Goal: Complete application form: Complete application form

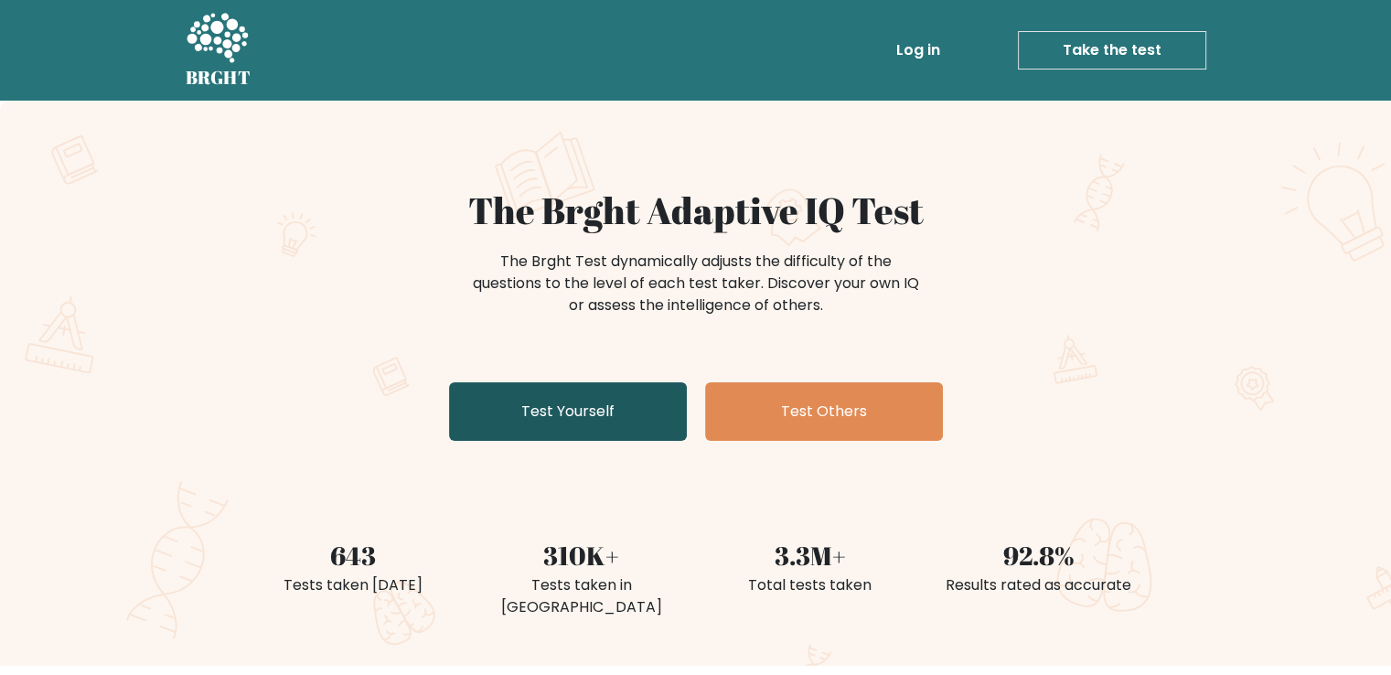
click at [614, 418] on link "Test Yourself" at bounding box center [568, 411] width 238 height 59
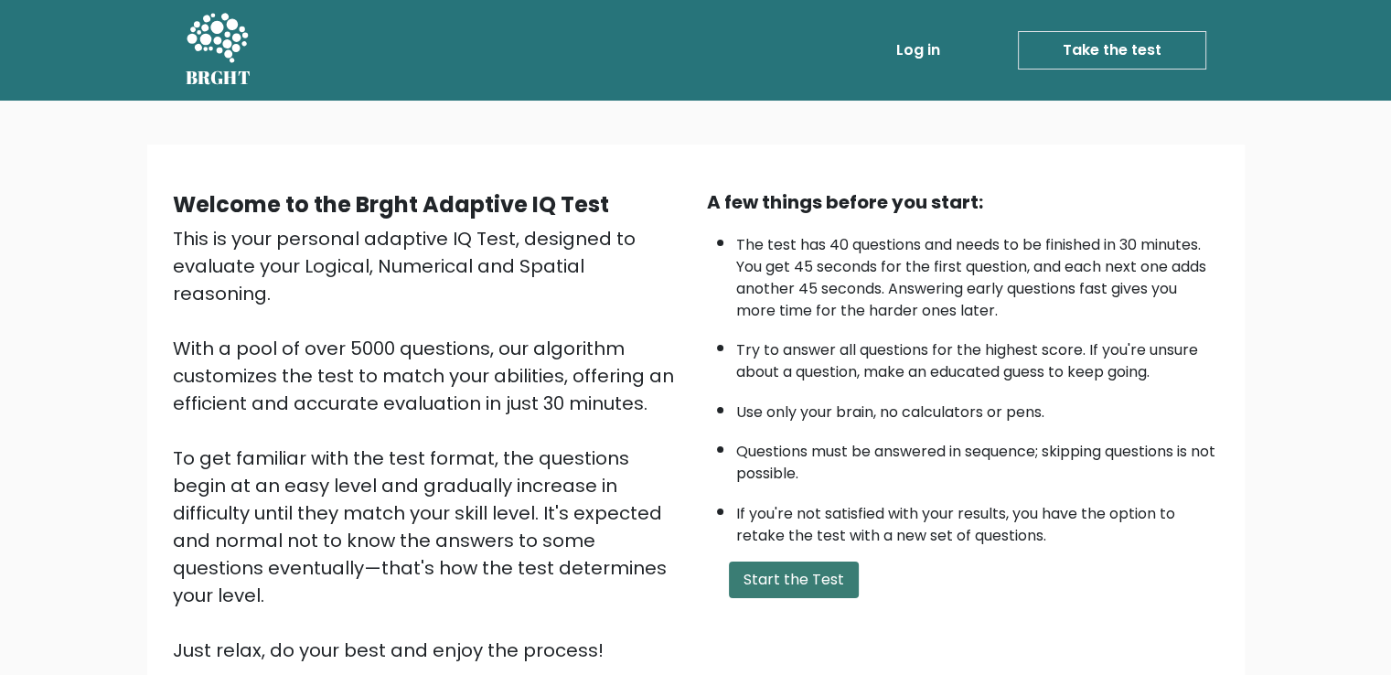
click at [776, 561] on button "Start the Test" at bounding box center [794, 579] width 130 height 37
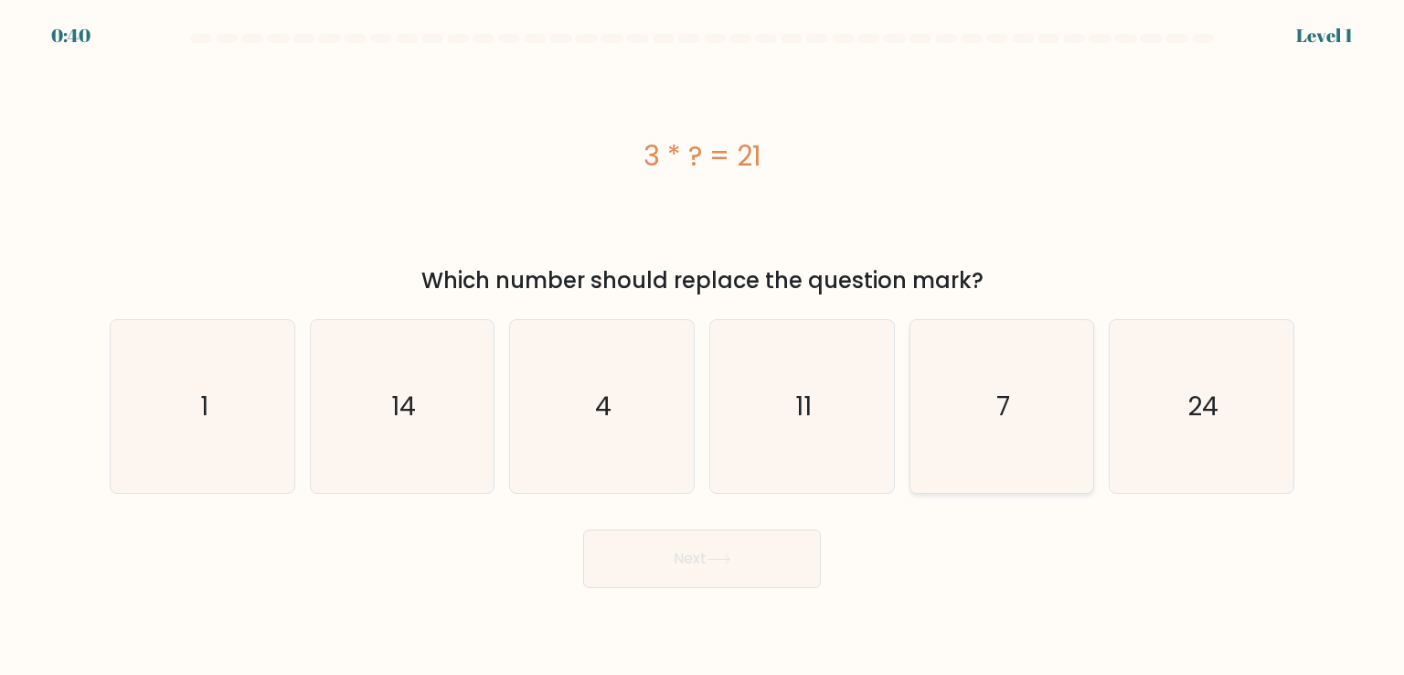
click at [954, 436] on icon "7" at bounding box center [1002, 406] width 172 height 172
click at [703, 347] on input "e. 7" at bounding box center [702, 341] width 1 height 9
radio input "true"
click at [736, 571] on button "Next" at bounding box center [702, 558] width 238 height 59
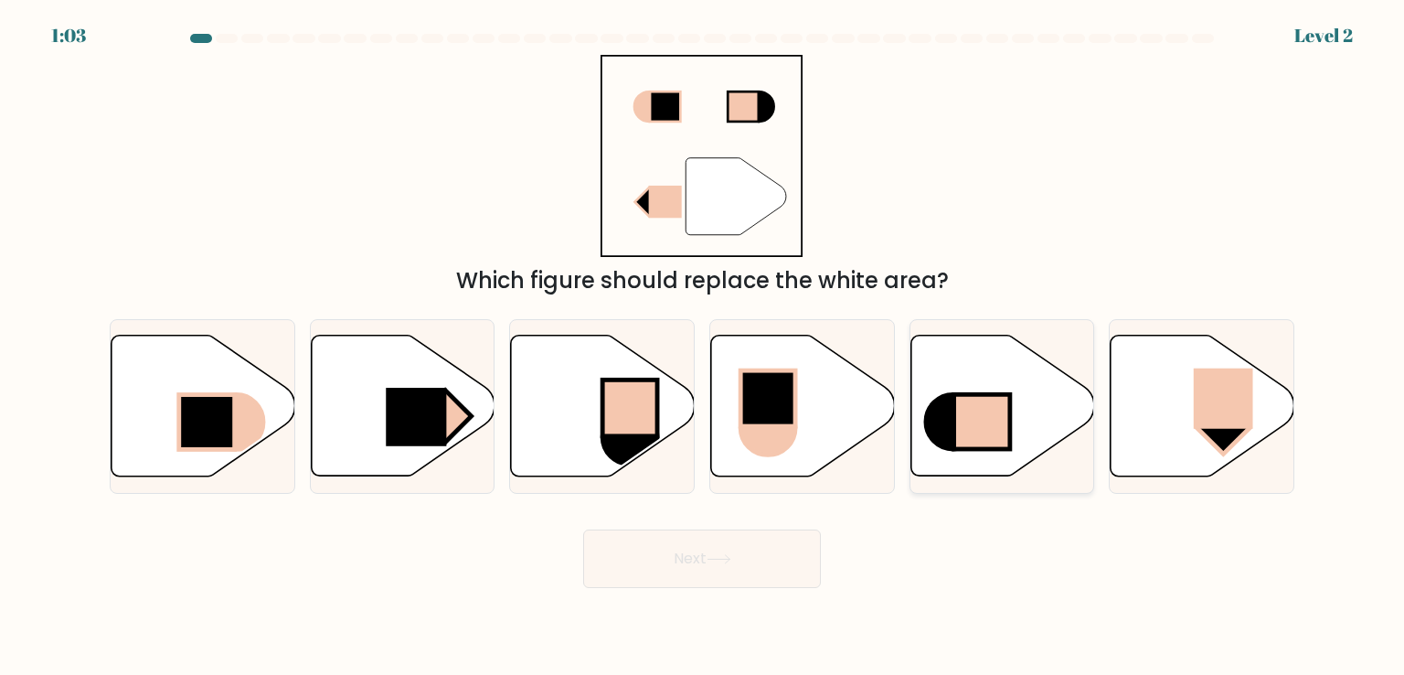
click at [981, 449] on rect at bounding box center [982, 422] width 56 height 55
click at [703, 347] on input "e." at bounding box center [702, 341] width 1 height 9
radio input "true"
click at [724, 571] on button "Next" at bounding box center [702, 558] width 238 height 59
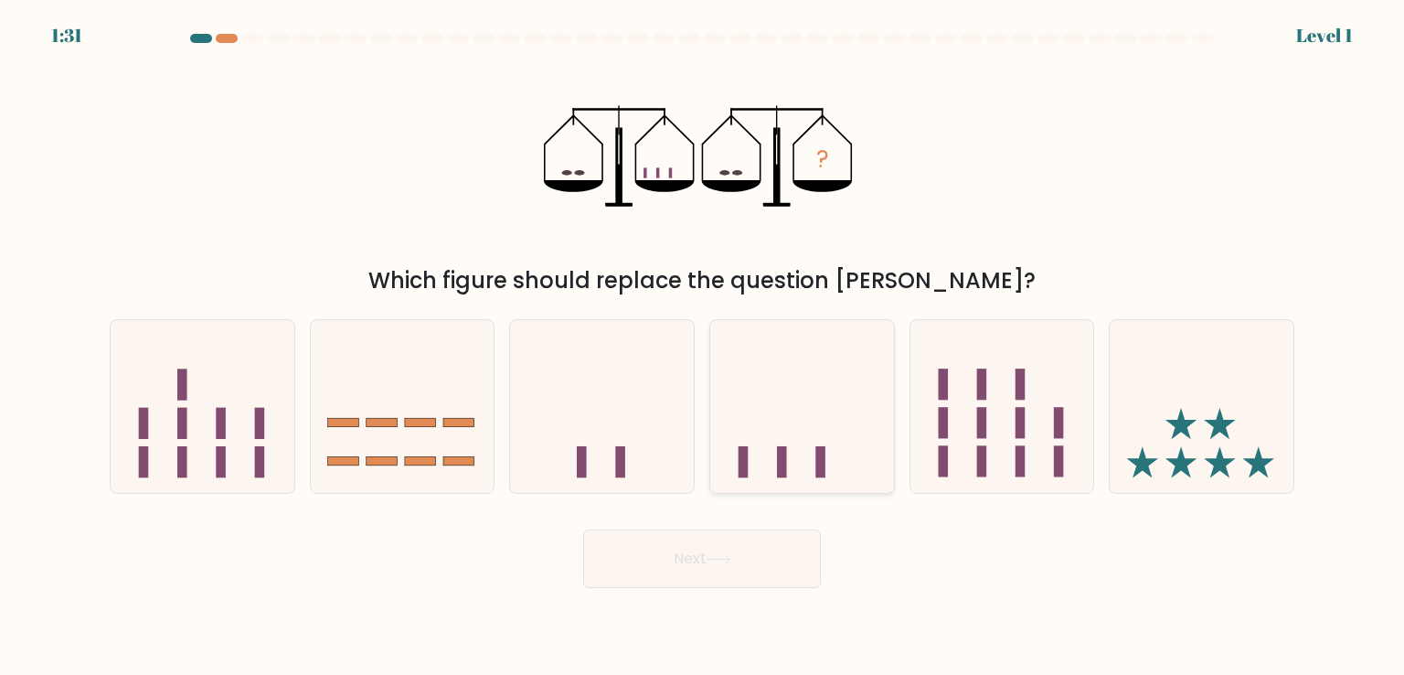
click at [779, 457] on rect at bounding box center [782, 461] width 10 height 31
click at [703, 347] on input "d." at bounding box center [702, 341] width 1 height 9
radio input "true"
click at [762, 553] on button "Next" at bounding box center [702, 558] width 238 height 59
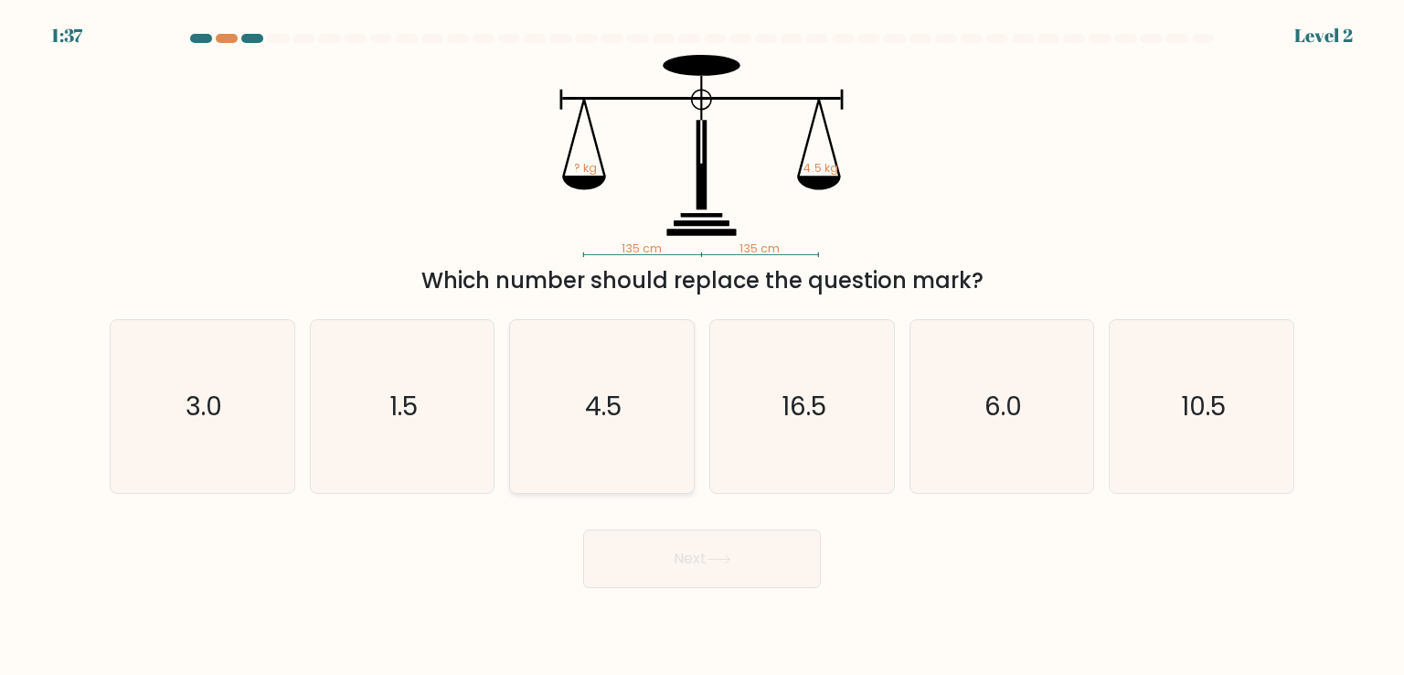
click at [627, 445] on icon "4.5" at bounding box center [602, 406] width 172 height 172
click at [702, 347] on input "c. 4.5" at bounding box center [702, 341] width 1 height 9
radio input "true"
click at [775, 592] on body "1:36 Level 2" at bounding box center [702, 337] width 1404 height 675
click at [759, 554] on button "Next" at bounding box center [702, 558] width 238 height 59
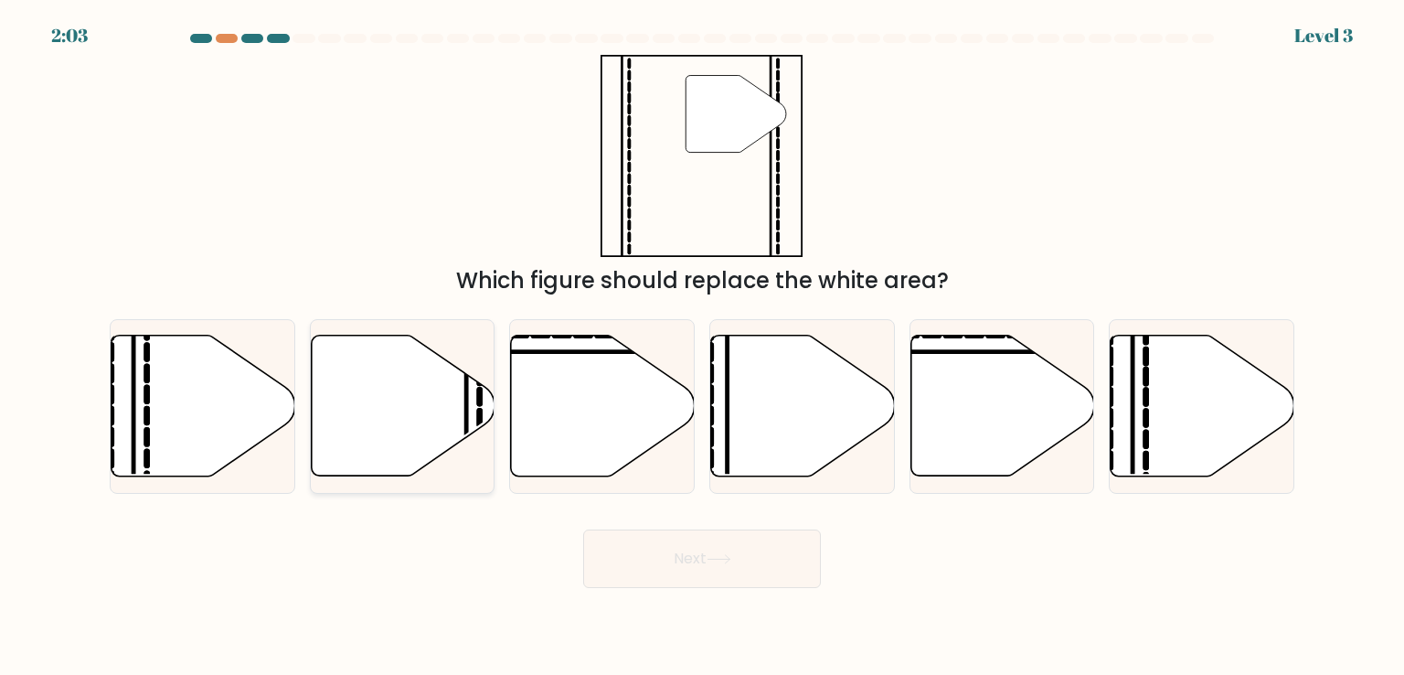
click at [442, 440] on icon at bounding box center [403, 406] width 184 height 141
click at [702, 347] on input "b." at bounding box center [702, 341] width 1 height 9
radio input "true"
click at [719, 546] on button "Next" at bounding box center [702, 558] width 238 height 59
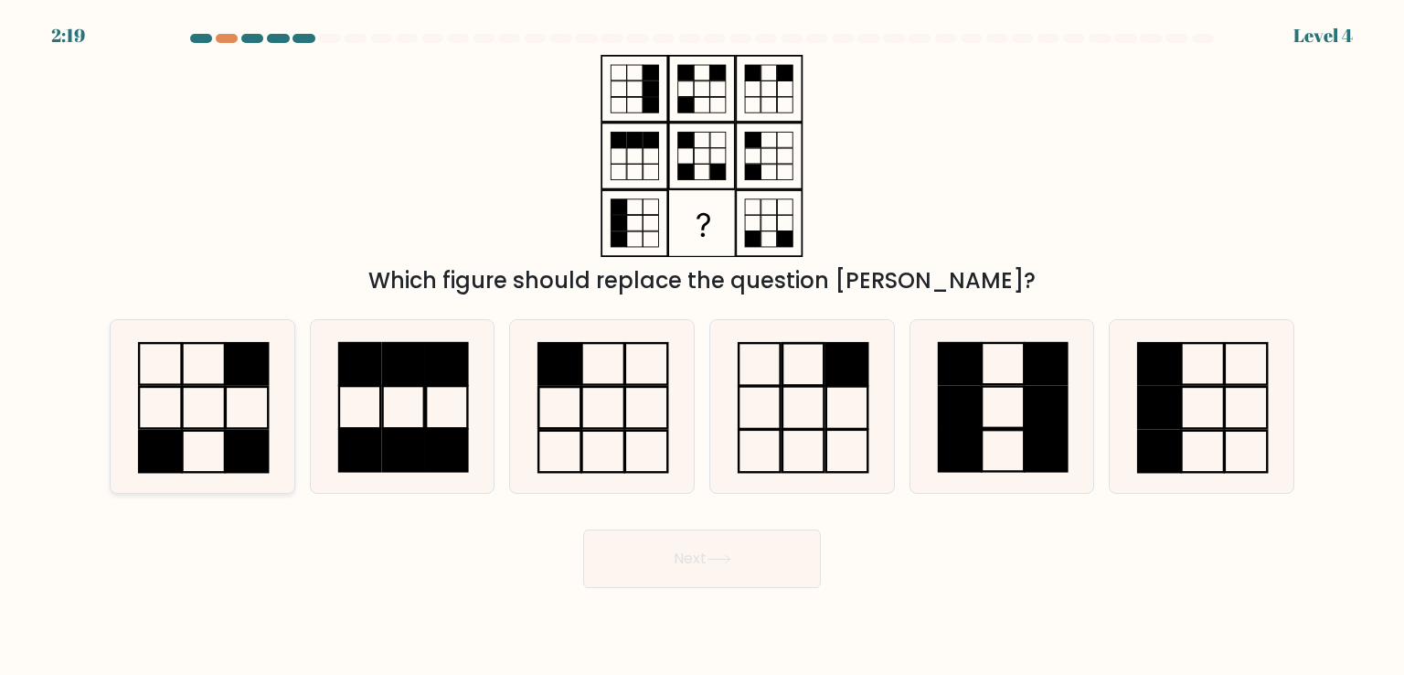
click at [204, 414] on icon at bounding box center [202, 406] width 172 height 172
click at [702, 347] on input "a." at bounding box center [702, 341] width 1 height 9
radio input "true"
click at [622, 558] on button "Next" at bounding box center [702, 558] width 238 height 59
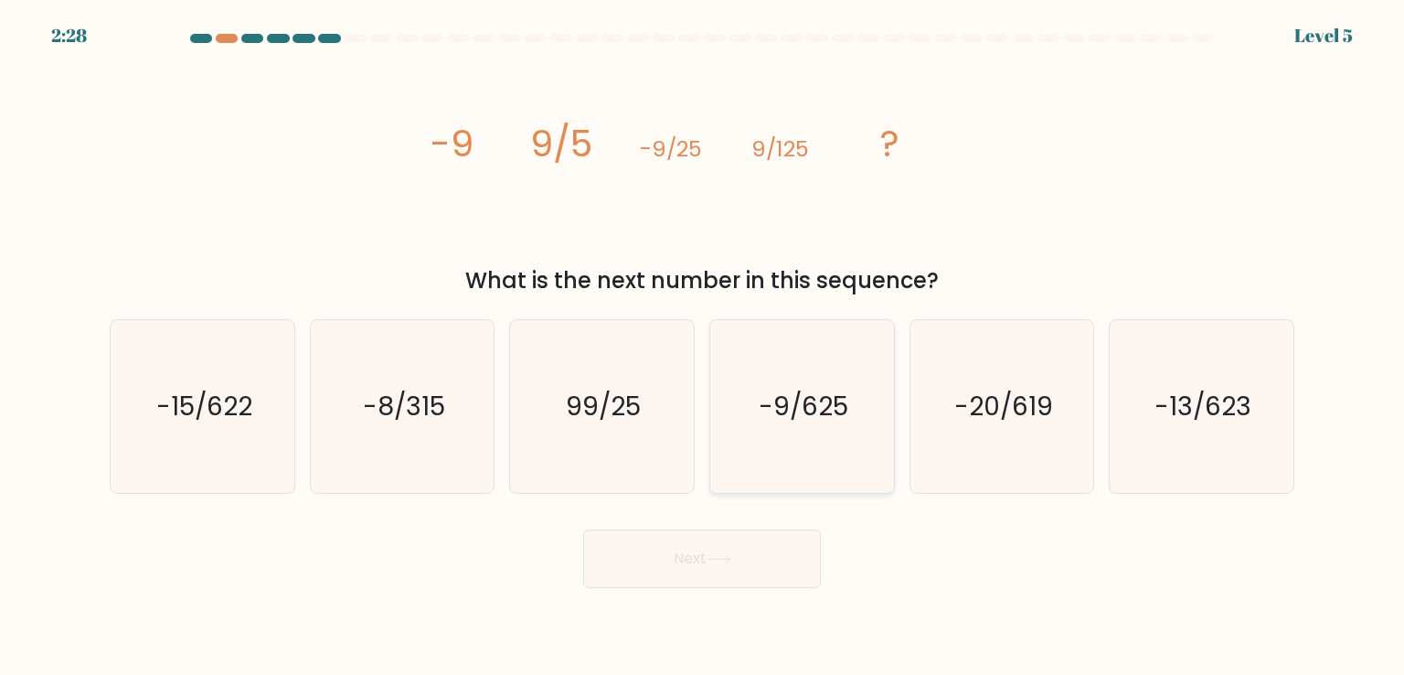
click at [812, 415] on text "-9/625" at bounding box center [804, 406] width 90 height 37
click at [703, 347] on input "d. -9/625" at bounding box center [702, 341] width 1 height 9
radio input "true"
click at [723, 555] on icon at bounding box center [719, 559] width 25 height 10
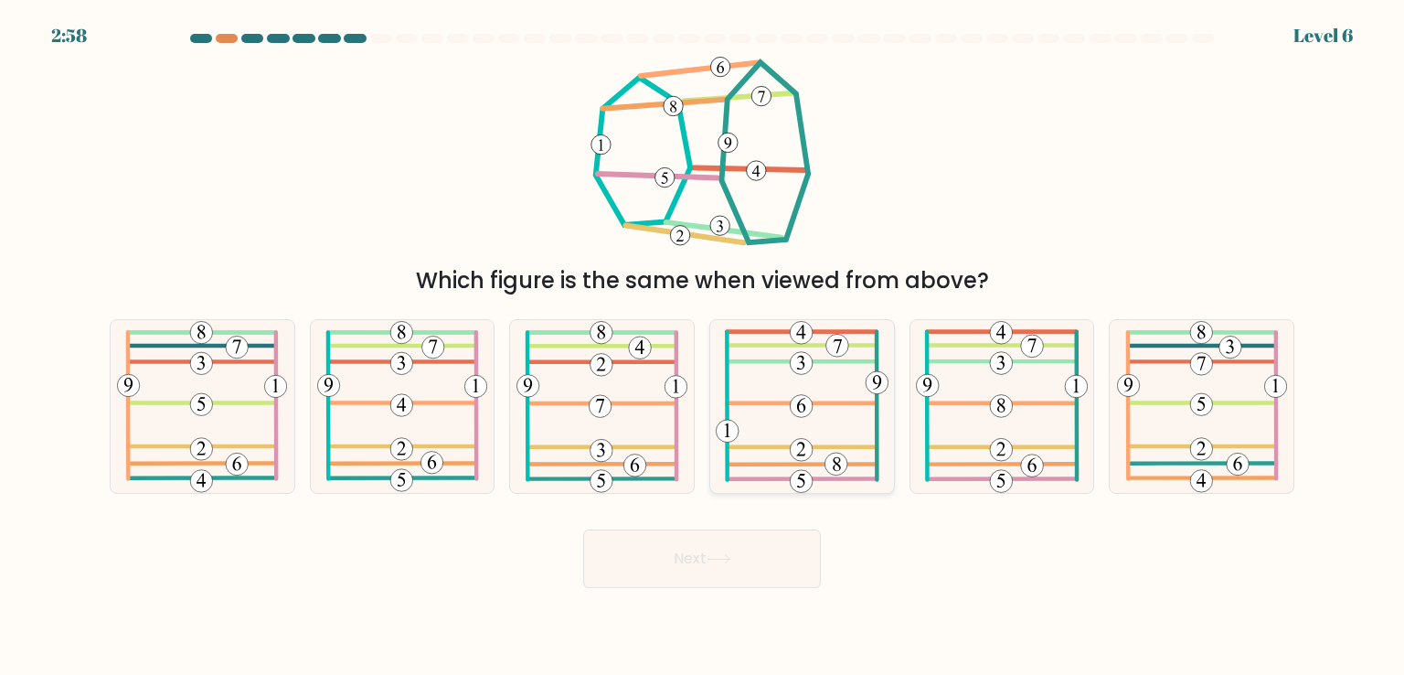
click at [827, 403] on 386 at bounding box center [801, 403] width 149 height 0
click at [703, 347] on input "d." at bounding box center [702, 341] width 1 height 9
radio input "true"
click at [758, 540] on button "Next" at bounding box center [702, 558] width 238 height 59
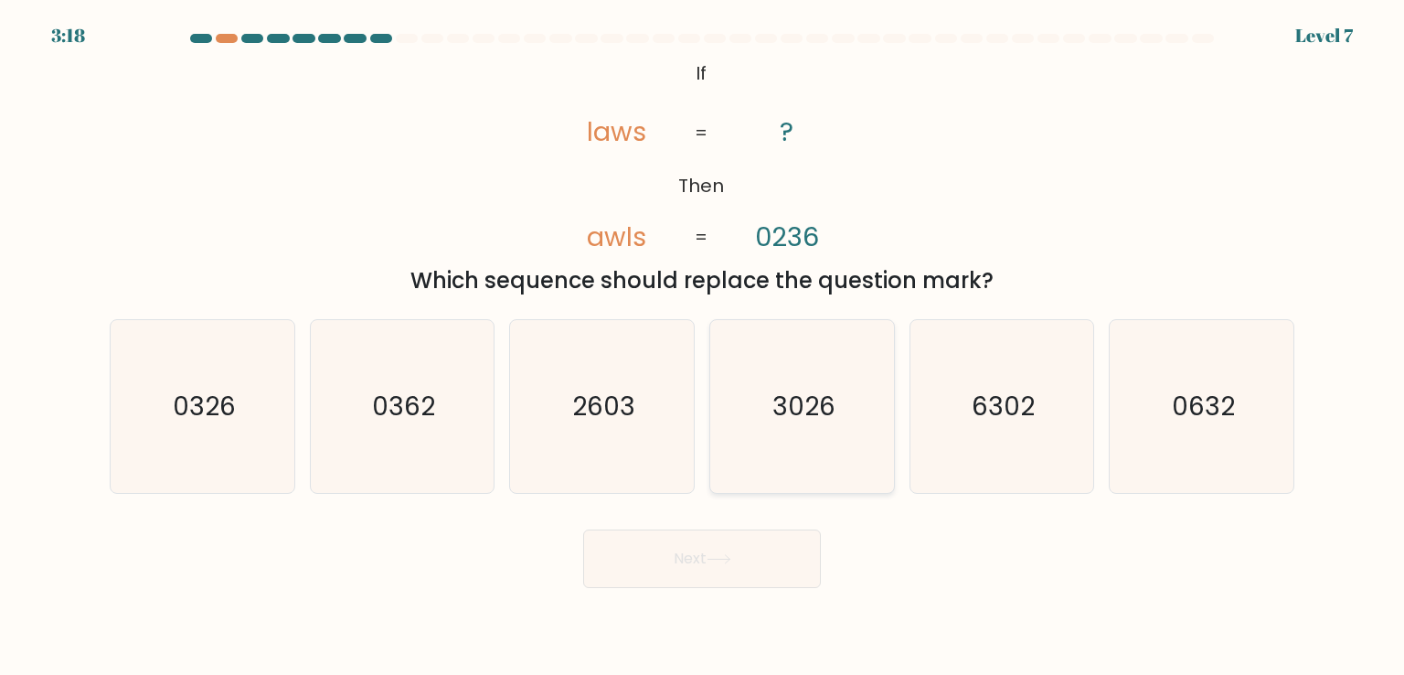
click at [806, 428] on icon "3026" at bounding box center [802, 406] width 172 height 172
click at [703, 347] on input "d. 3026" at bounding box center [702, 341] width 1 height 9
radio input "true"
click at [729, 559] on icon at bounding box center [719, 559] width 22 height 8
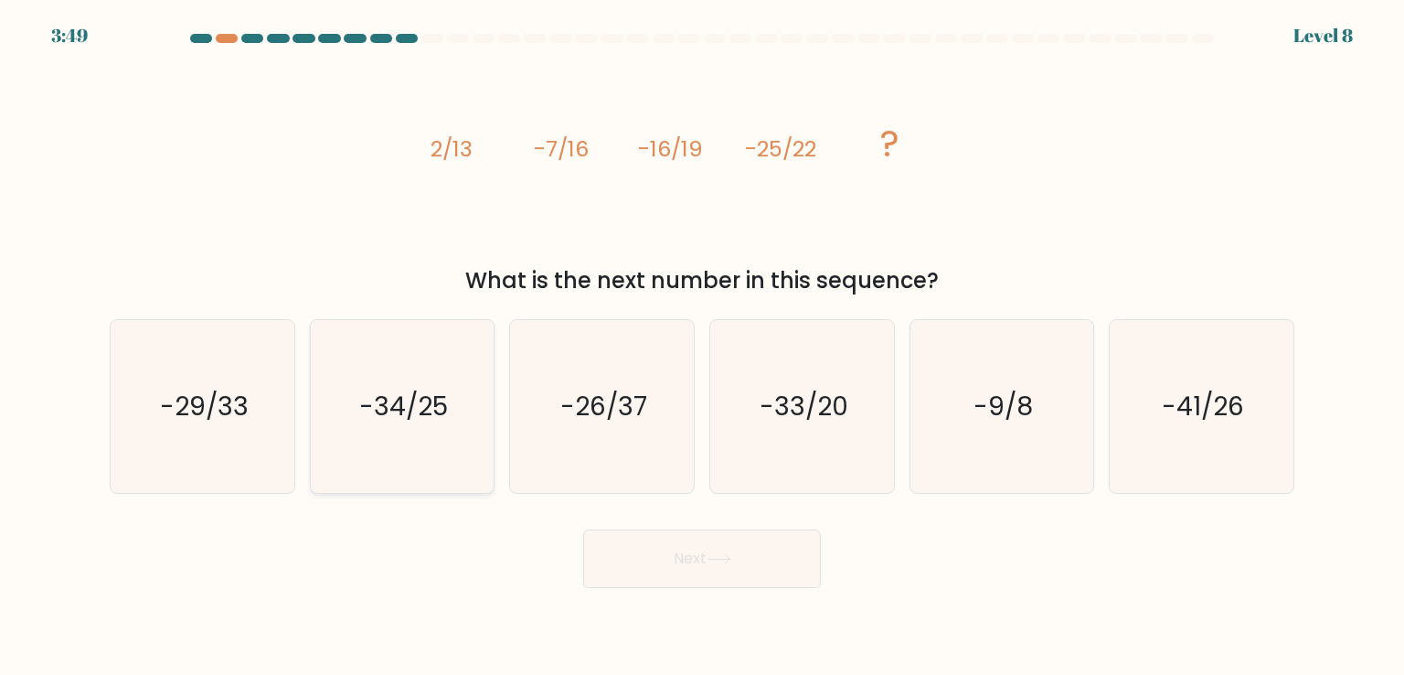
click at [416, 412] on text "-34/25" at bounding box center [403, 406] width 89 height 37
click at [702, 347] on input "b. -34/25" at bounding box center [702, 341] width 1 height 9
radio input "true"
click at [704, 574] on button "Next" at bounding box center [702, 558] width 238 height 59
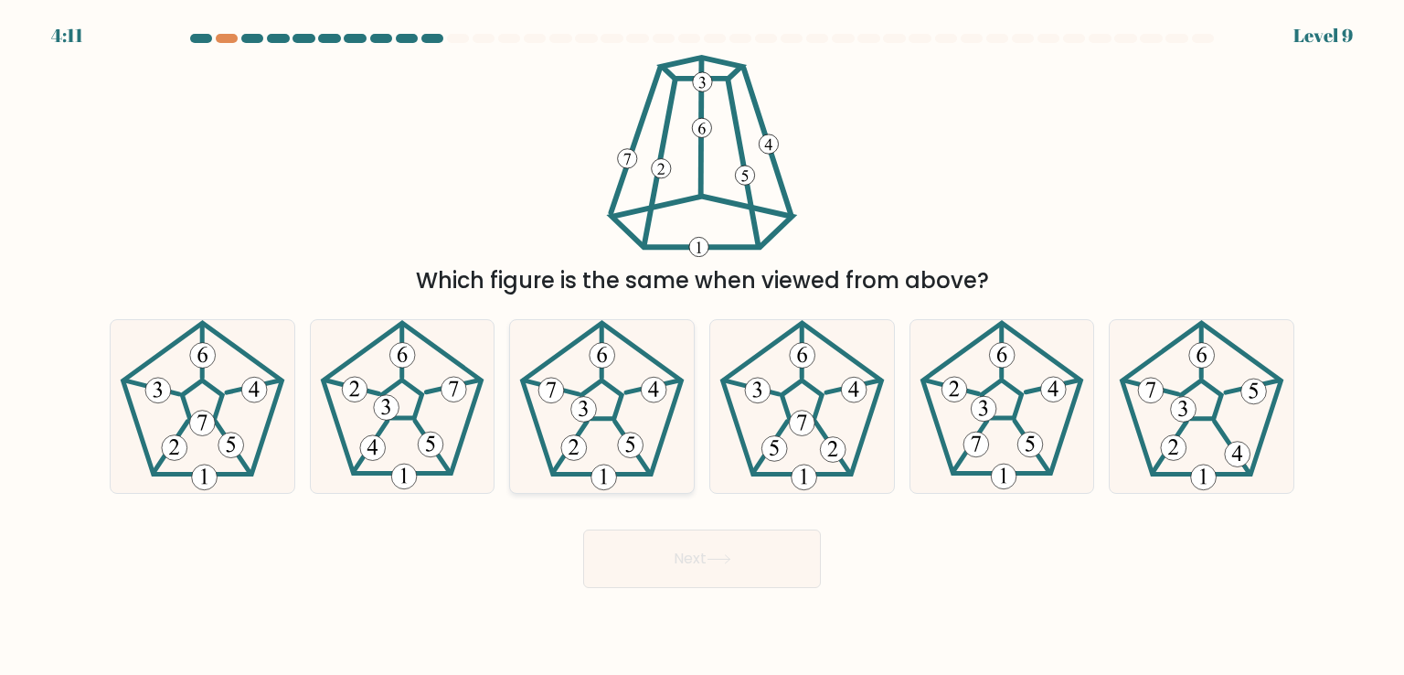
click at [600, 411] on icon at bounding box center [602, 406] width 172 height 172
click at [702, 347] on input "c." at bounding box center [702, 341] width 1 height 9
radio input "true"
click at [728, 561] on icon at bounding box center [719, 559] width 25 height 10
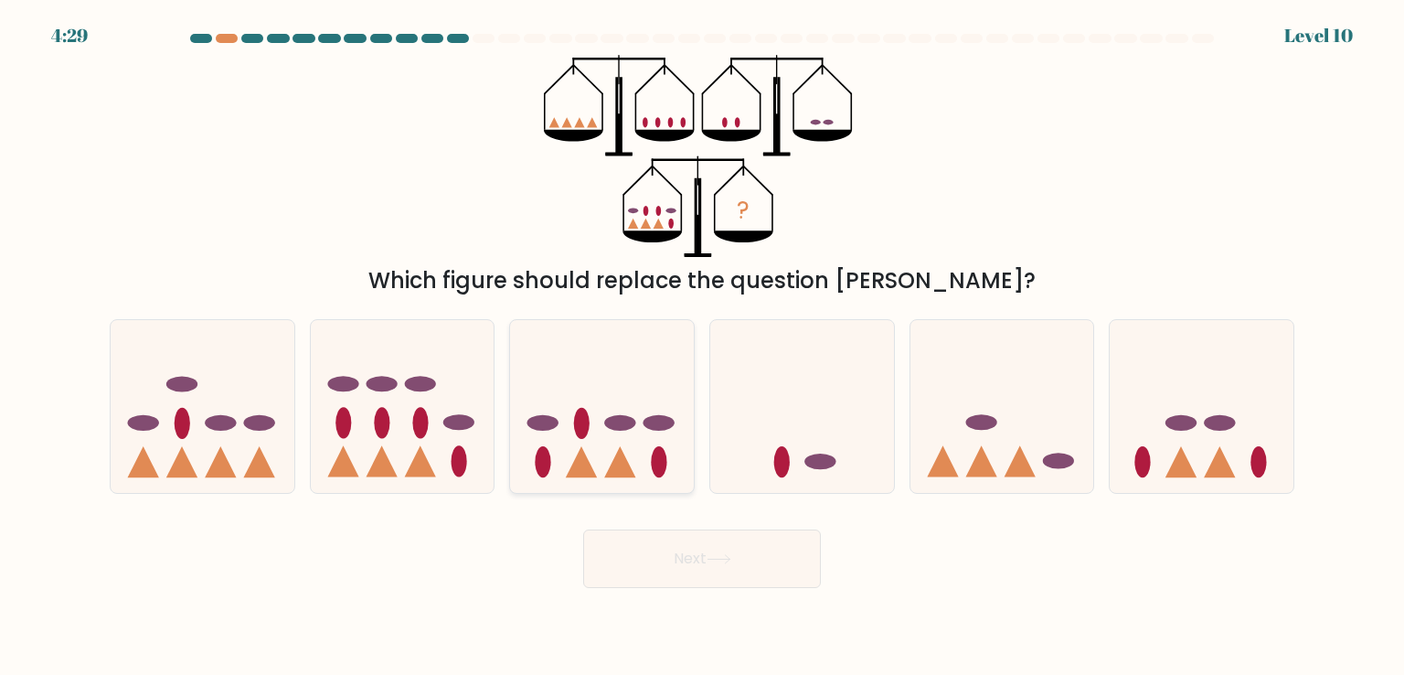
click at [578, 454] on icon at bounding box center [581, 461] width 31 height 31
click at [702, 347] on input "c." at bounding box center [702, 341] width 1 height 9
radio input "true"
click at [639, 552] on button "Next" at bounding box center [702, 558] width 238 height 59
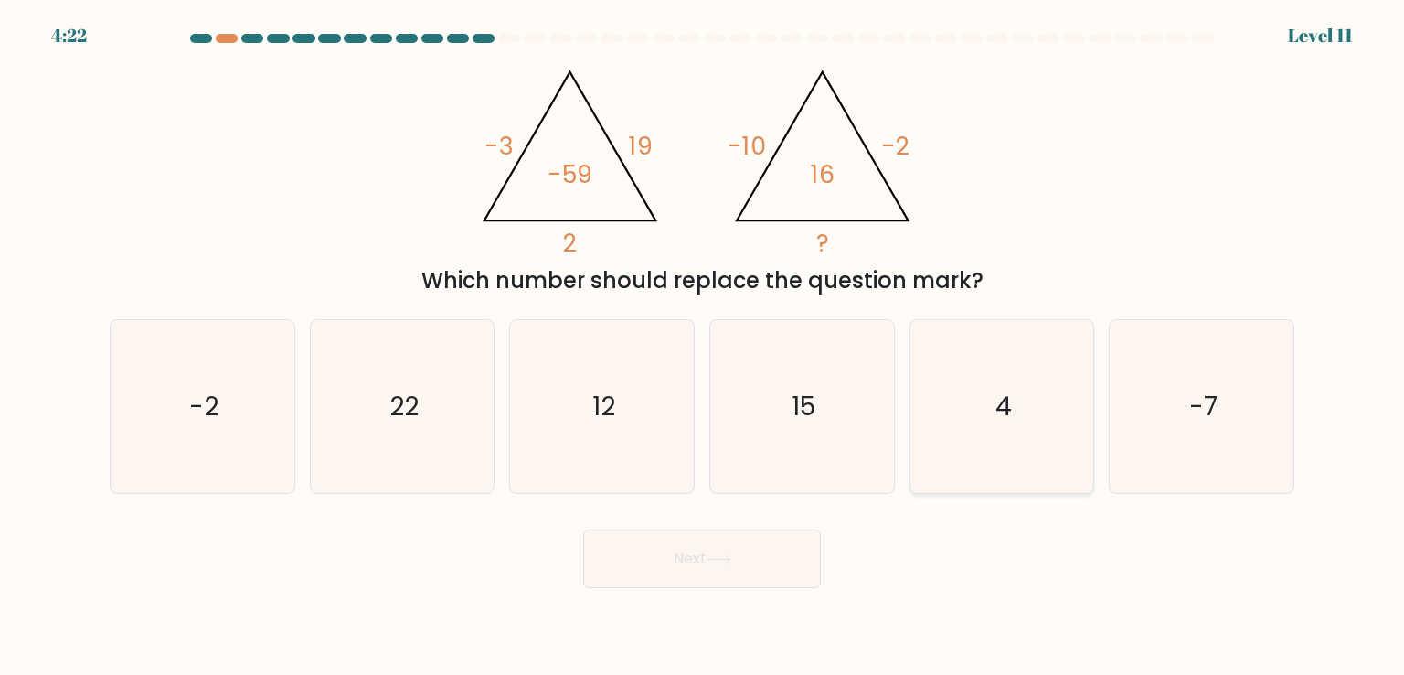
click at [989, 367] on icon "4" at bounding box center [1002, 406] width 172 height 172
click at [703, 347] on input "e. 4" at bounding box center [702, 341] width 1 height 9
radio input "true"
click at [768, 538] on button "Next" at bounding box center [702, 558] width 238 height 59
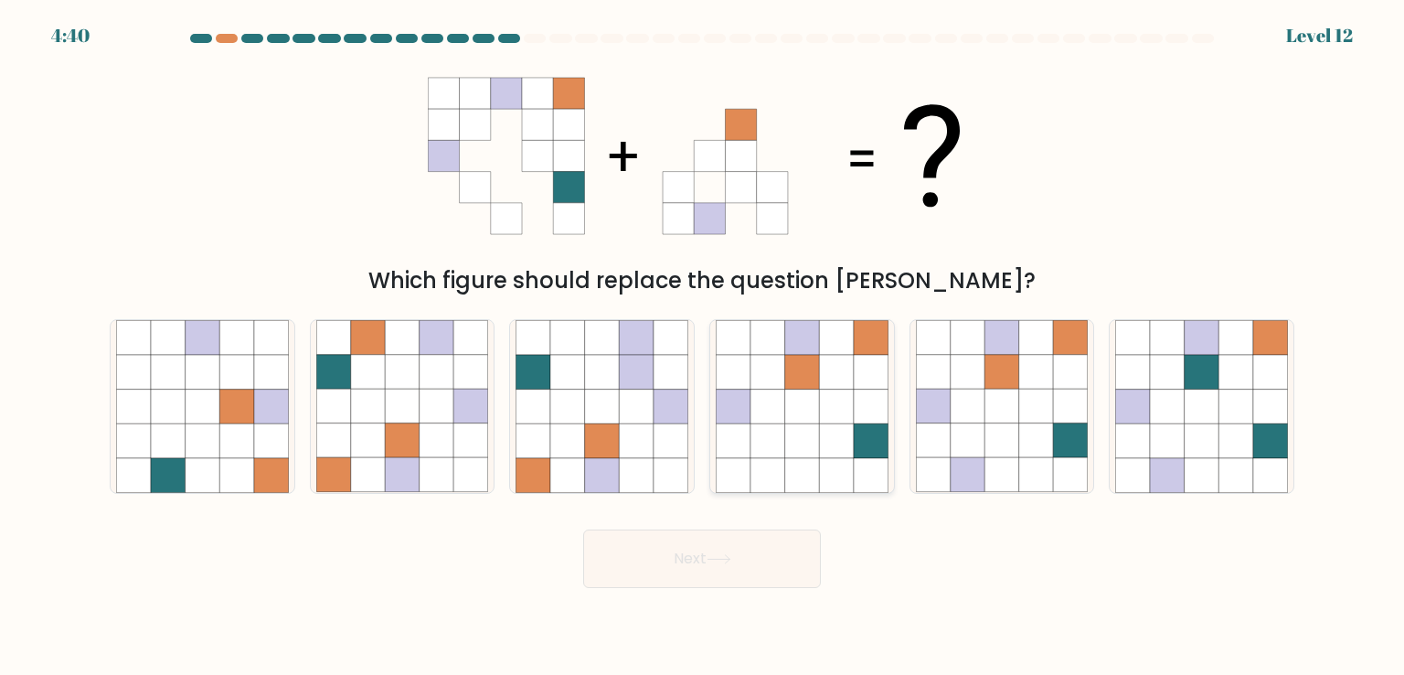
click at [807, 468] on icon at bounding box center [802, 475] width 35 height 35
click at [703, 347] on input "d." at bounding box center [702, 341] width 1 height 9
radio input "true"
click at [966, 454] on icon at bounding box center [968, 440] width 35 height 35
click at [703, 347] on input "e." at bounding box center [702, 341] width 1 height 9
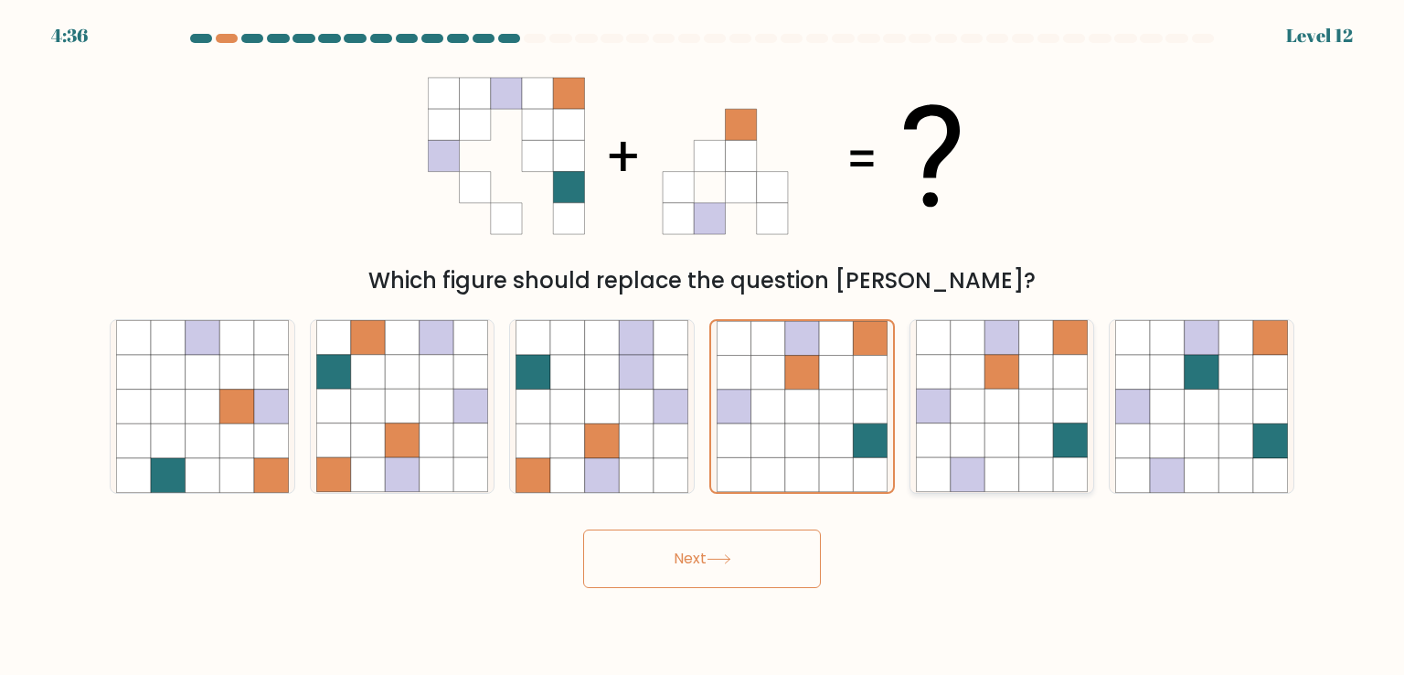
radio input "true"
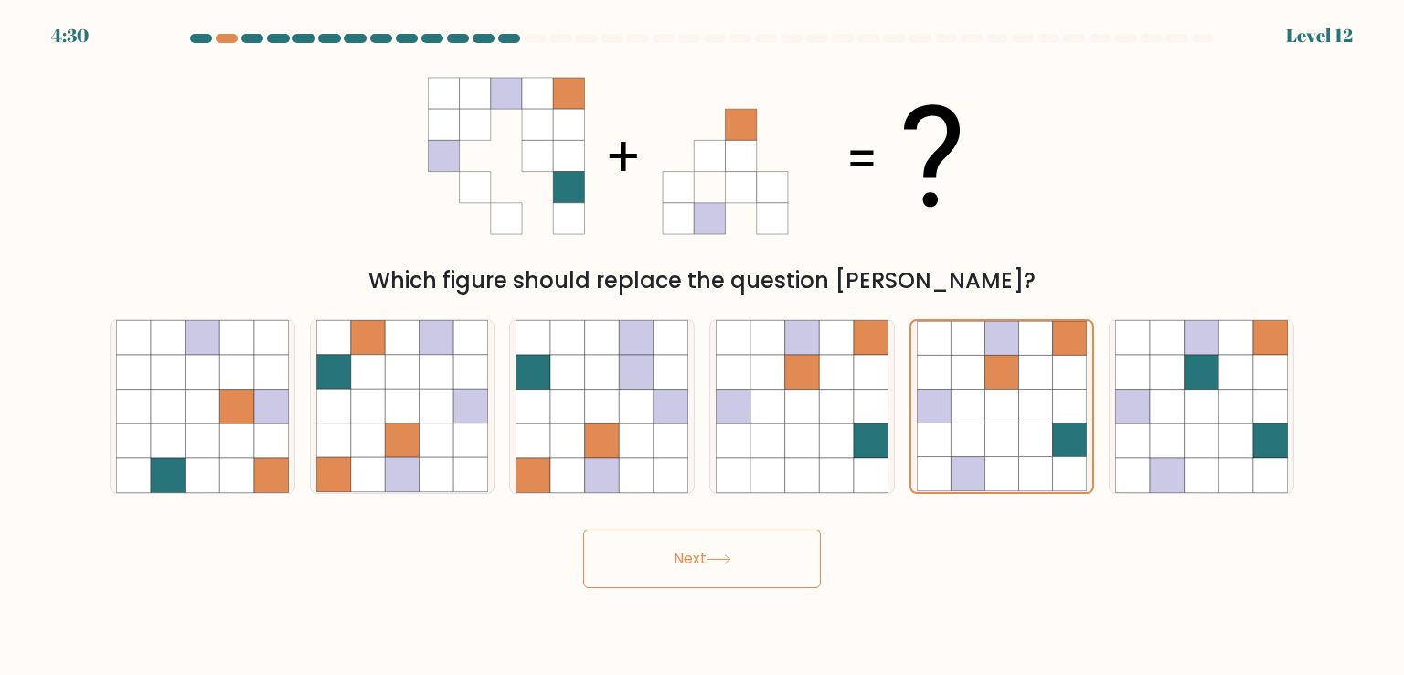
click at [710, 576] on button "Next" at bounding box center [702, 558] width 238 height 59
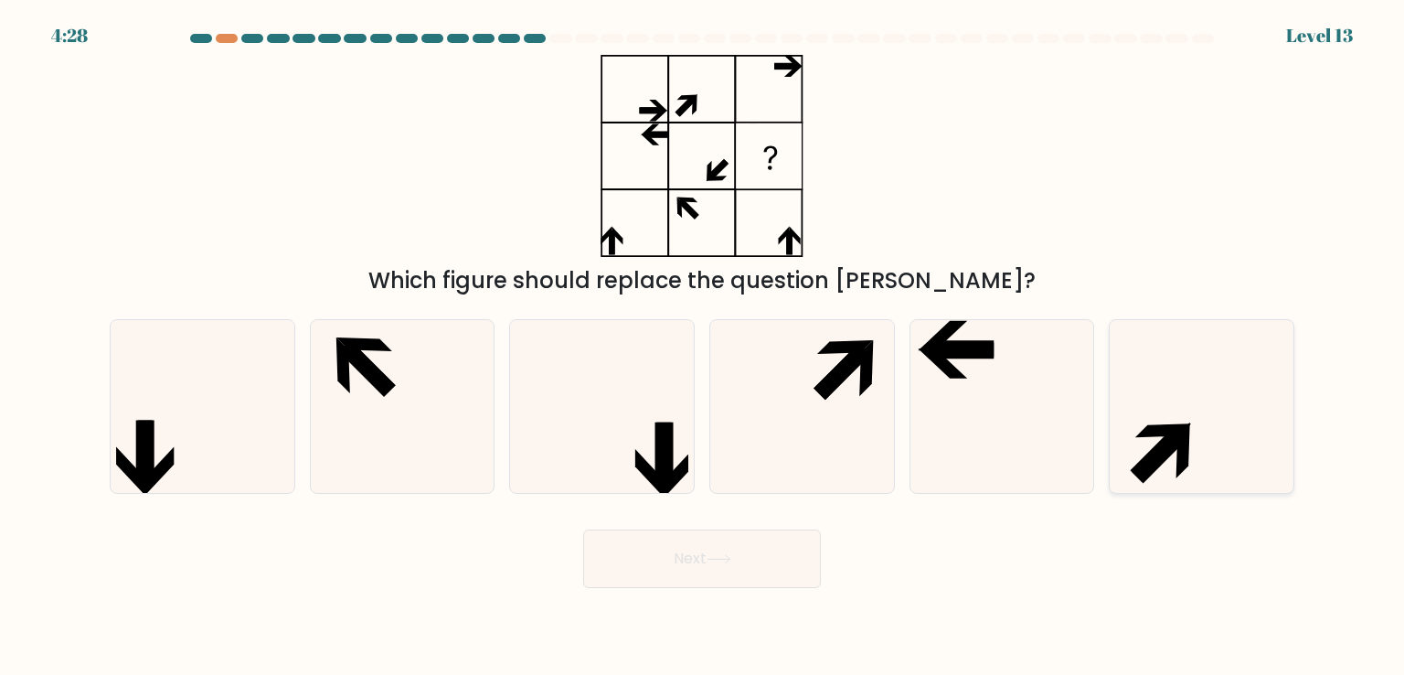
click at [1174, 447] on icon at bounding box center [1159, 453] width 57 height 57
click at [703, 347] on input "f." at bounding box center [702, 341] width 1 height 9
radio input "true"
click at [141, 496] on form at bounding box center [702, 311] width 1404 height 554
click at [236, 444] on icon at bounding box center [202, 406] width 172 height 172
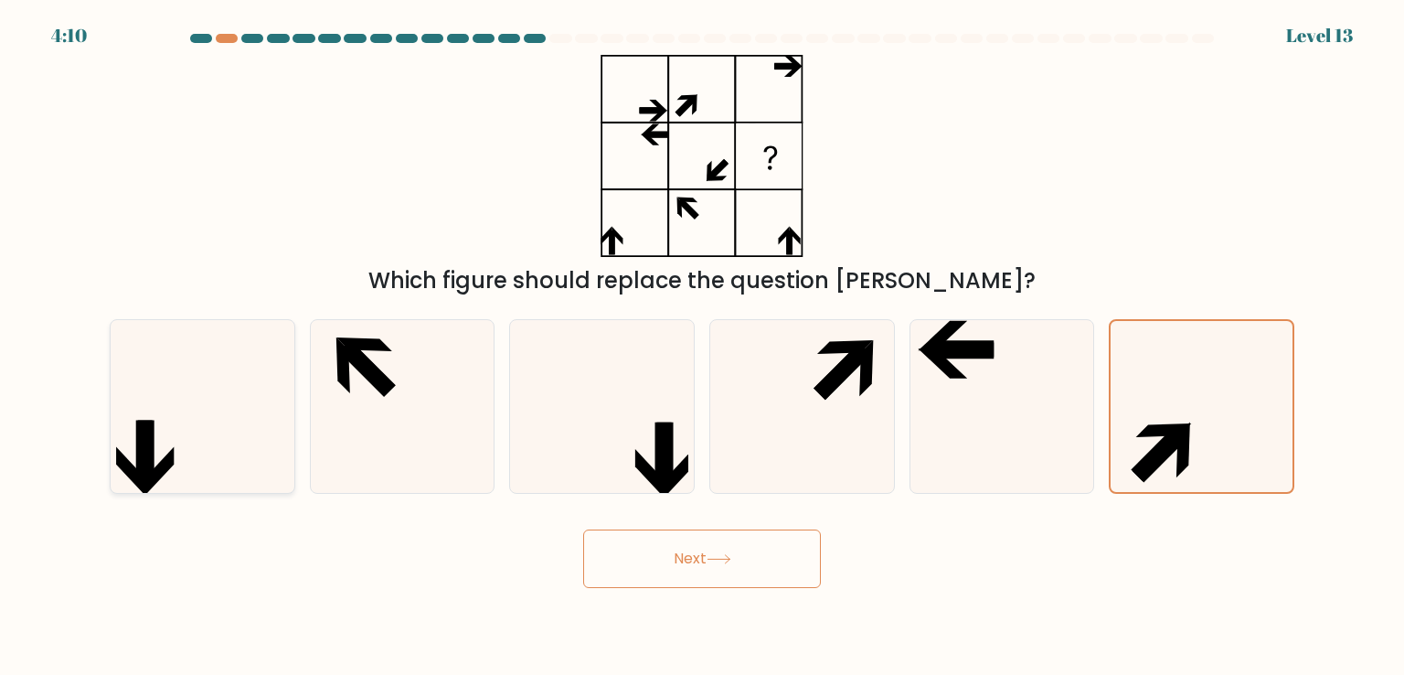
click at [702, 347] on input "a." at bounding box center [702, 341] width 1 height 9
radio input "true"
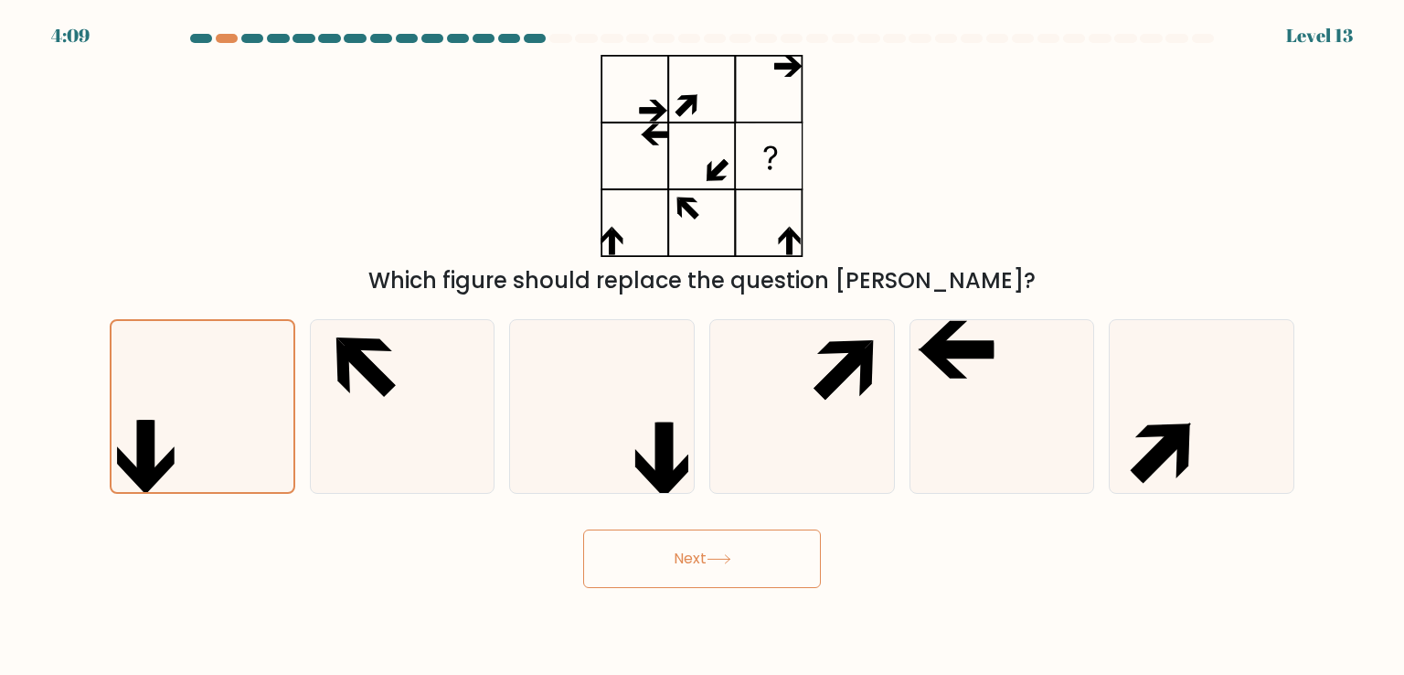
click at [654, 553] on button "Next" at bounding box center [702, 558] width 238 height 59
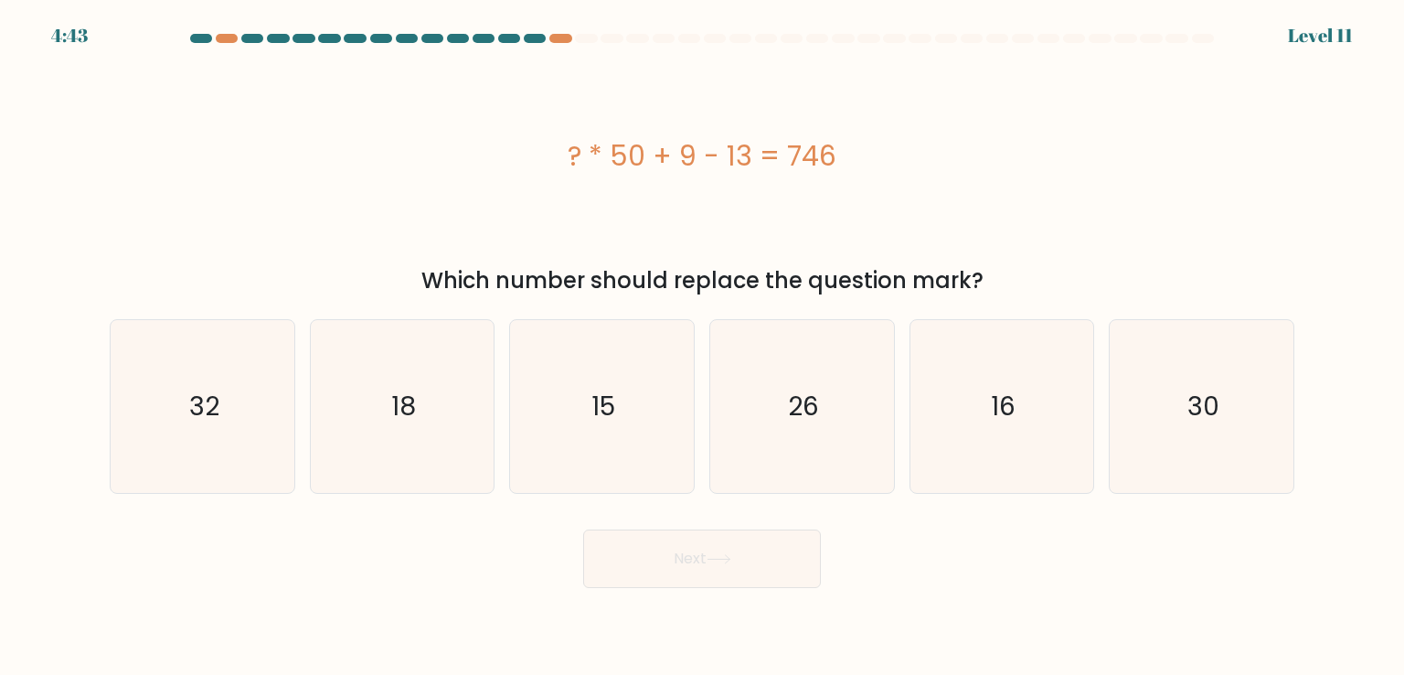
click at [920, 40] on div at bounding box center [920, 38] width 22 height 9
drag, startPoint x: 920, startPoint y: 40, endPoint x: 1028, endPoint y: 40, distance: 107.9
click at [1028, 40] on at bounding box center [702, 38] width 1028 height 9
click at [561, 42] on div at bounding box center [561, 38] width 22 height 9
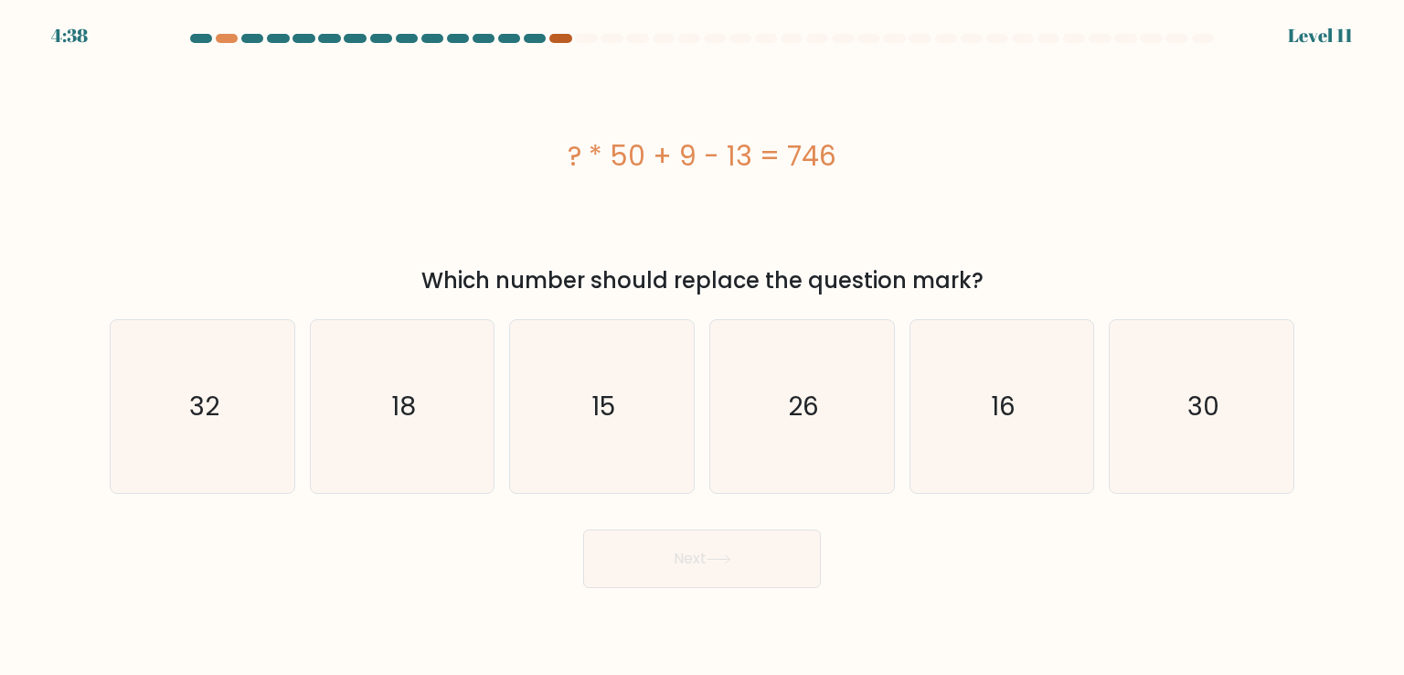
click at [561, 42] on div at bounding box center [561, 38] width 22 height 9
